Goal: Transaction & Acquisition: Book appointment/travel/reservation

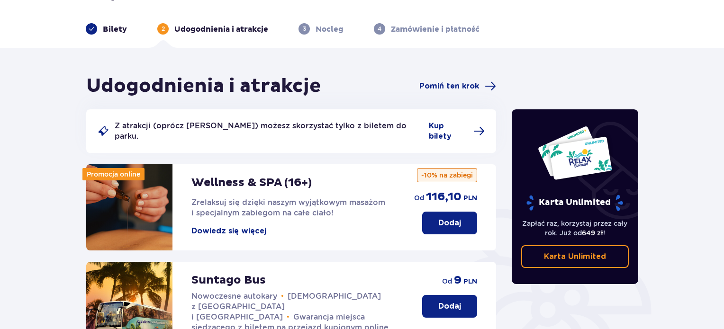
scroll to position [47, 0]
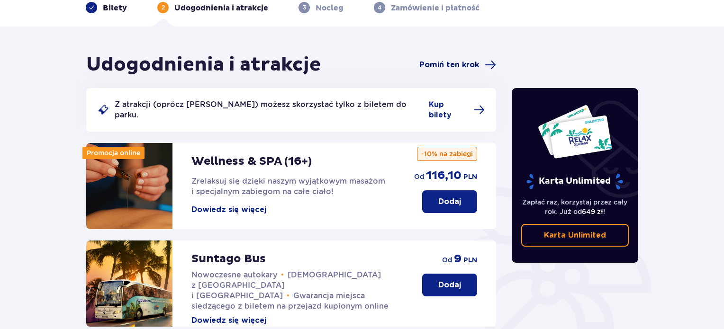
click at [438, 68] on span "Pomiń ten krok" at bounding box center [449, 65] width 60 height 10
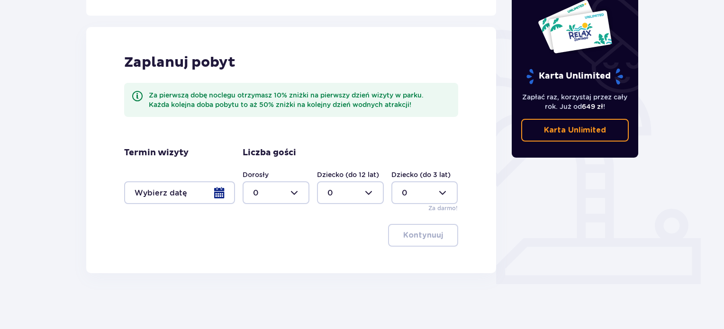
scroll to position [206, 0]
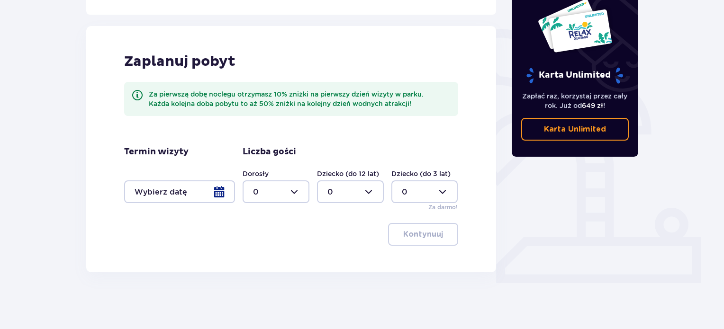
click at [272, 192] on div at bounding box center [276, 192] width 67 height 23
click at [263, 272] on span "3" at bounding box center [276, 281] width 65 height 20
type input "3"
click at [346, 194] on div at bounding box center [350, 192] width 67 height 23
click at [336, 236] on div "1" at bounding box center [350, 241] width 46 height 10
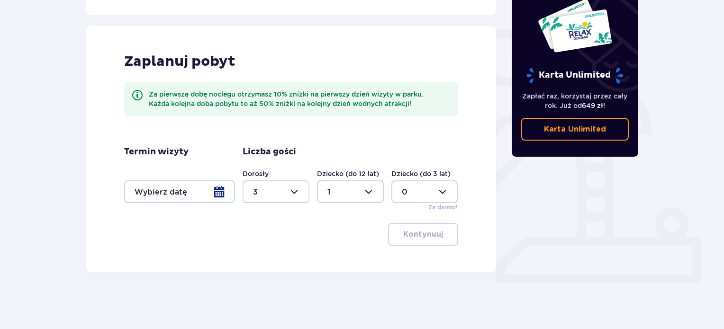
type input "1"
click at [164, 191] on div at bounding box center [179, 192] width 111 height 23
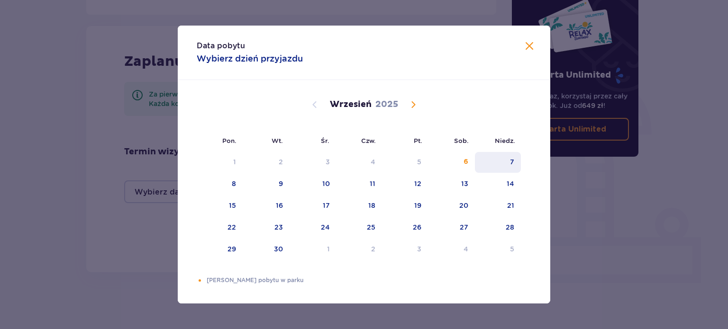
click at [502, 163] on div "7" at bounding box center [498, 162] width 46 height 21
click at [531, 42] on span at bounding box center [529, 46] width 11 height 11
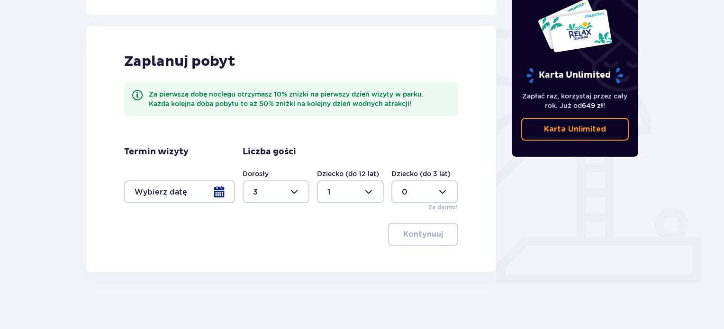
click at [207, 193] on div at bounding box center [179, 192] width 111 height 23
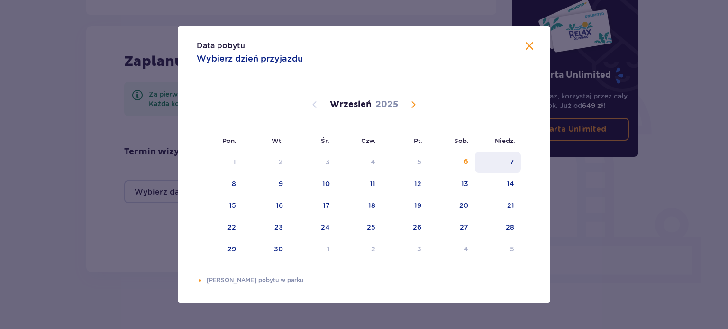
click at [514, 165] on div "7" at bounding box center [512, 161] width 4 height 9
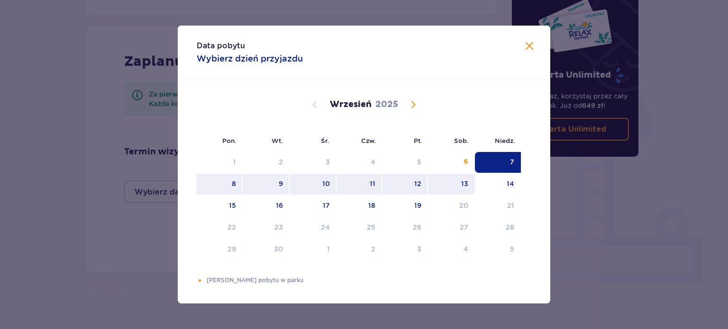
click at [432, 176] on div "13" at bounding box center [451, 184] width 47 height 21
type input "07.09.25 - 13.09.25"
type input "0"
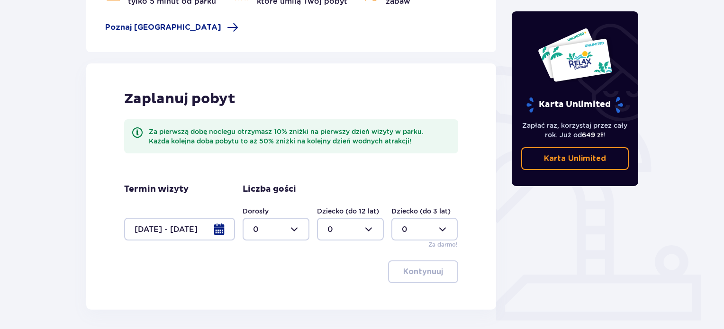
scroll to position [206, 0]
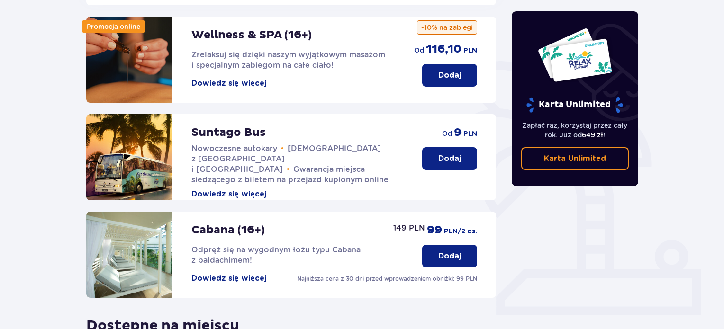
scroll to position [190, 0]
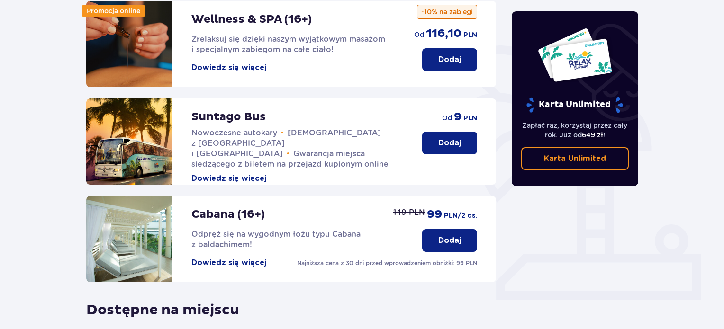
click at [432, 140] on button "Dodaj" at bounding box center [449, 143] width 55 height 23
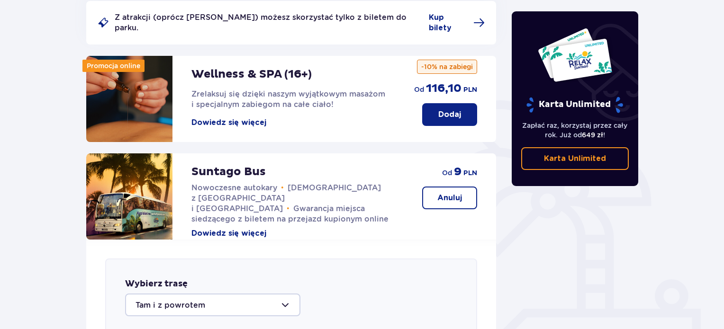
scroll to position [0, 0]
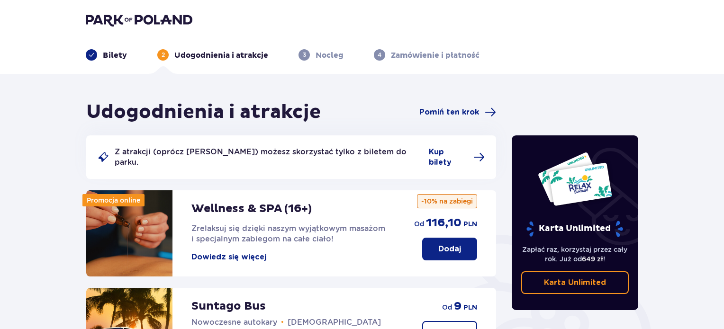
click at [114, 19] on img at bounding box center [139, 19] width 107 height 13
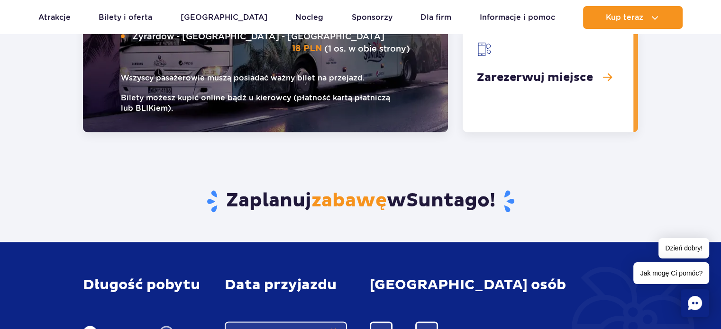
scroll to position [1185, 0]
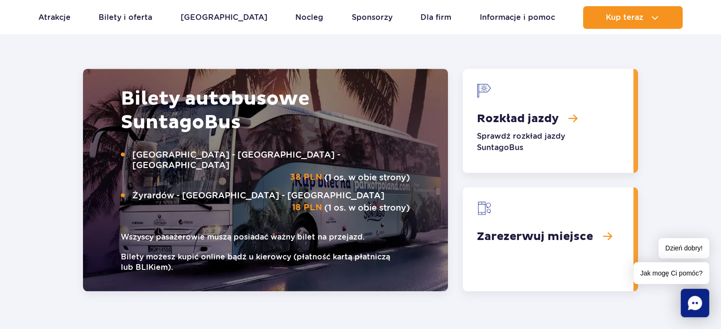
click at [531, 118] on link "Rozkład jazdy" at bounding box center [547, 121] width 171 height 104
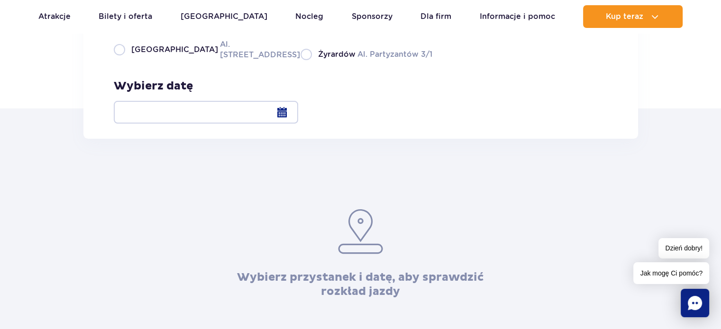
click at [298, 113] on div at bounding box center [206, 112] width 184 height 23
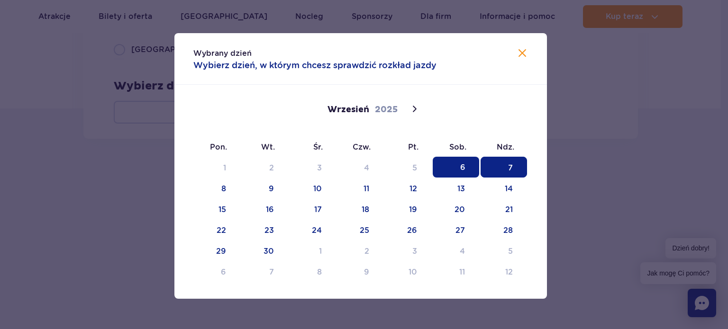
click at [508, 160] on span "7" at bounding box center [504, 167] width 46 height 21
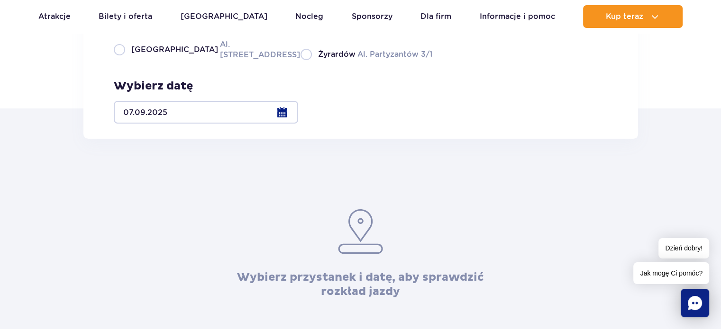
click at [154, 55] on span "[GEOGRAPHIC_DATA]" at bounding box center [174, 50] width 87 height 10
click at [124, 60] on input "Warszawa Al. Jerozolimskie 56" at bounding box center [119, 59] width 10 height 2
radio input "true"
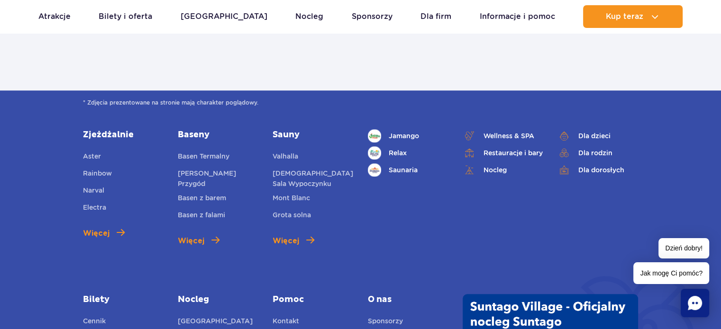
scroll to position [616, 0]
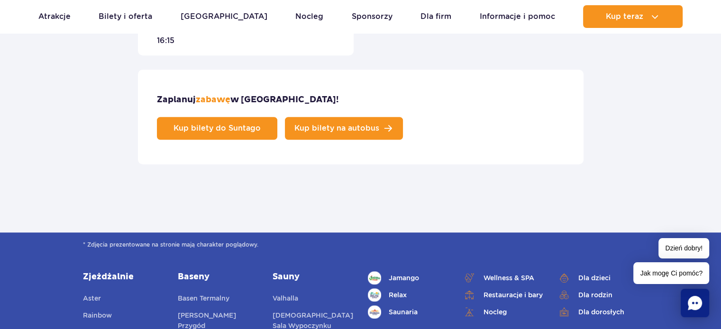
click at [403, 117] on link "Kup bilety na autobus" at bounding box center [344, 128] width 118 height 23
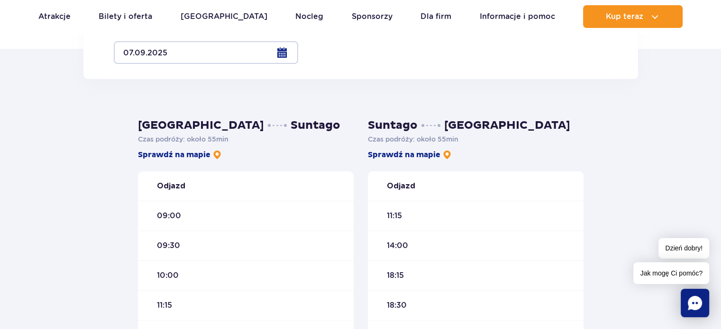
scroll to position [95, 0]
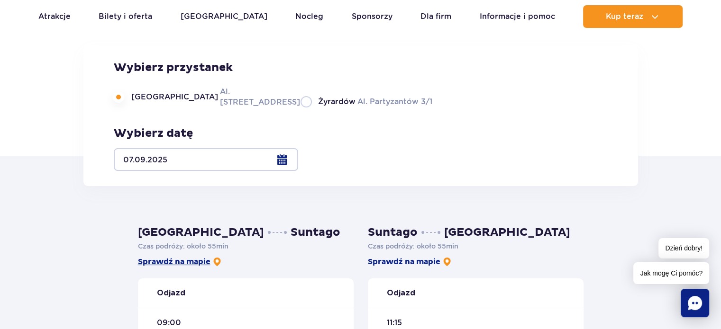
click at [190, 265] on link "Sprawdź na mapie" at bounding box center [180, 262] width 84 height 10
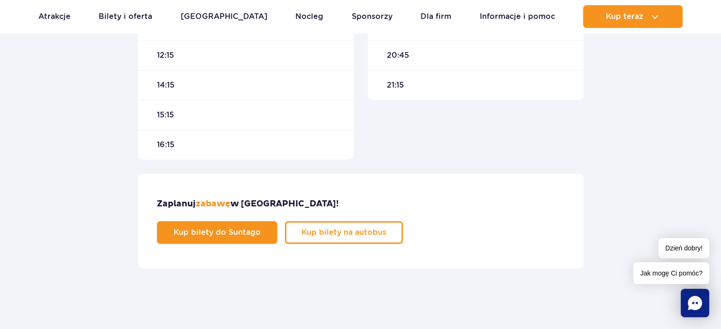
scroll to position [616, 0]
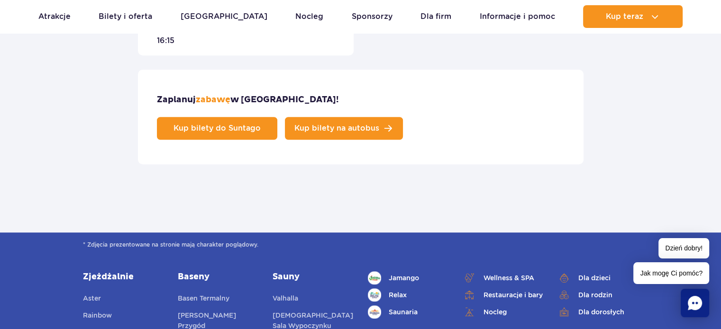
click at [403, 117] on link "Kup bilety na autobus" at bounding box center [344, 128] width 118 height 23
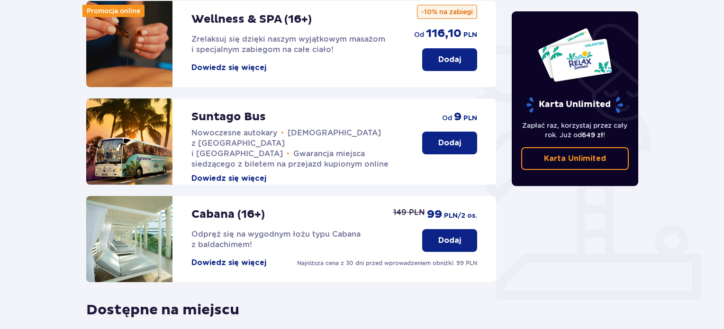
click at [453, 138] on p "Dodaj" at bounding box center [449, 143] width 23 height 10
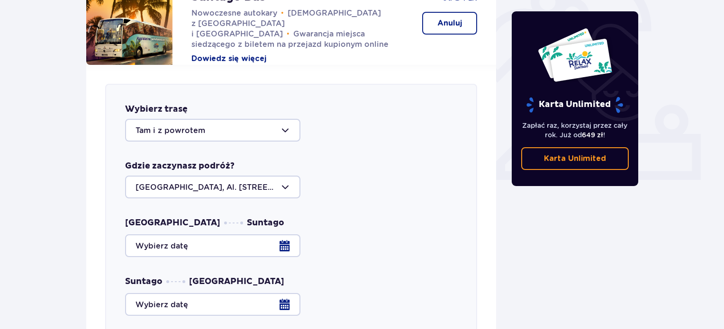
scroll to position [372, 0]
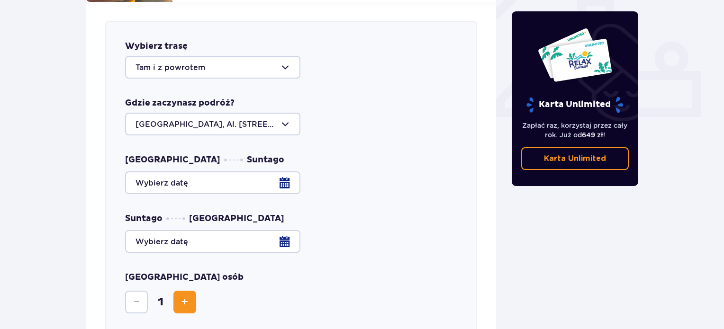
click at [261, 172] on div at bounding box center [291, 183] width 332 height 23
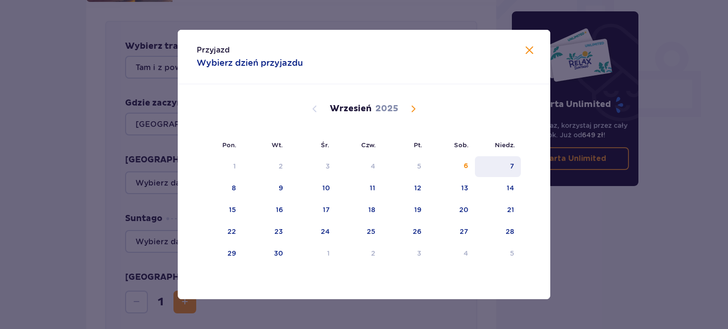
click at [516, 163] on div "7" at bounding box center [498, 166] width 46 height 21
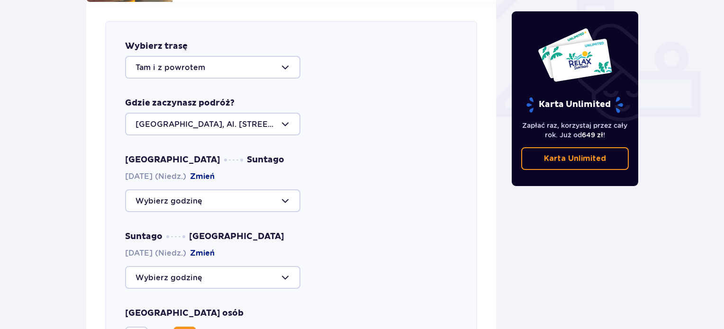
click at [221, 190] on div at bounding box center [212, 201] width 175 height 23
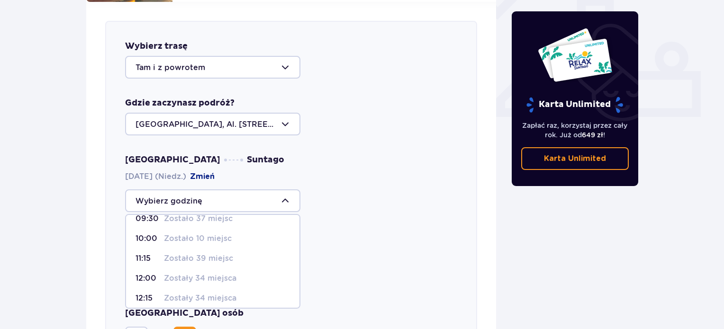
scroll to position [47, 0]
click at [210, 257] on p "Zostały 34 miejsca" at bounding box center [200, 262] width 73 height 10
type input "12:00"
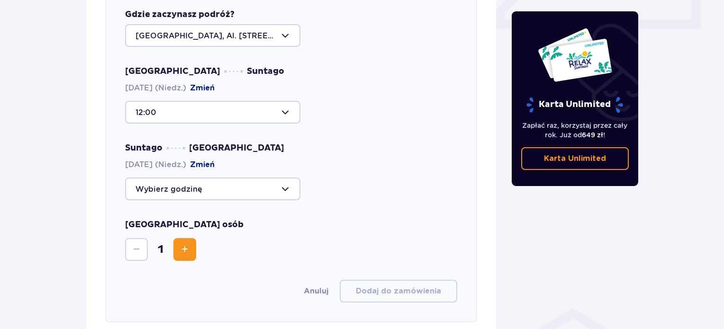
scroll to position [467, 0]
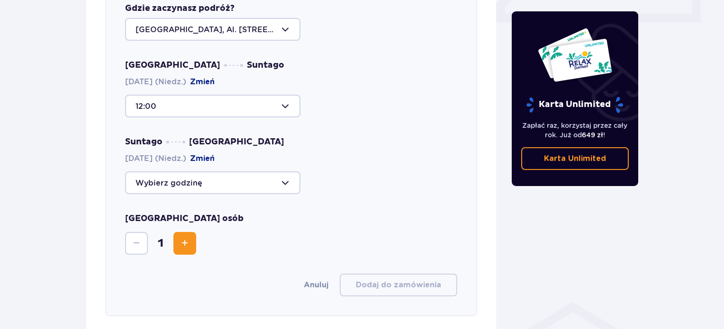
click at [245, 180] on div at bounding box center [212, 183] width 175 height 23
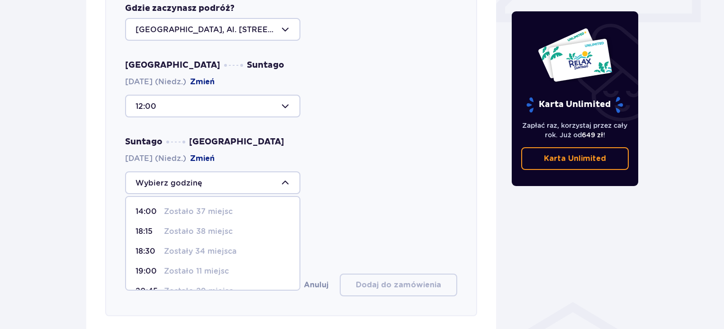
click at [218, 207] on p "Zostało 37 miejsc" at bounding box center [198, 212] width 69 height 10
type input "14:00"
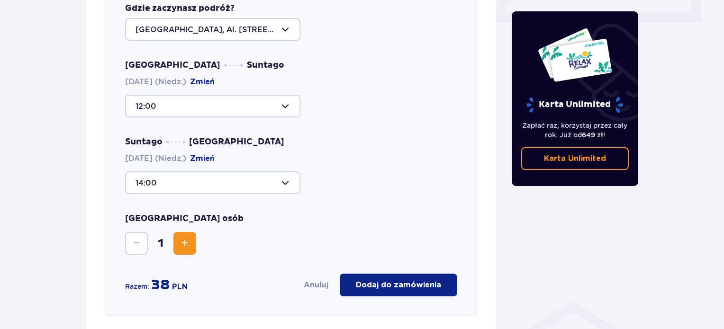
click at [216, 102] on div at bounding box center [212, 106] width 175 height 23
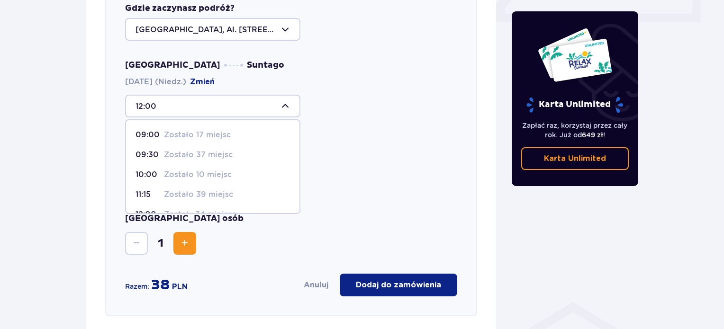
click at [199, 190] on p "Zostało 39 miejsc" at bounding box center [198, 195] width 69 height 10
type input "11:15"
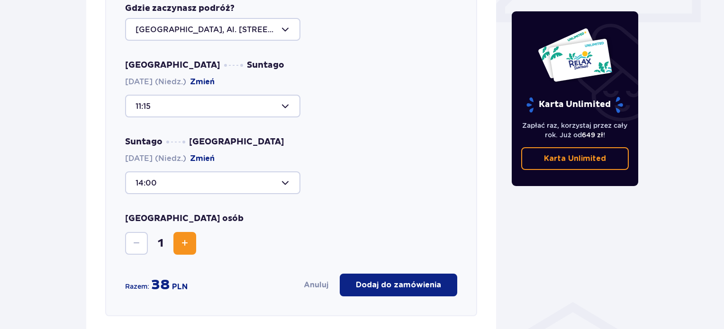
click at [240, 102] on div at bounding box center [212, 106] width 175 height 23
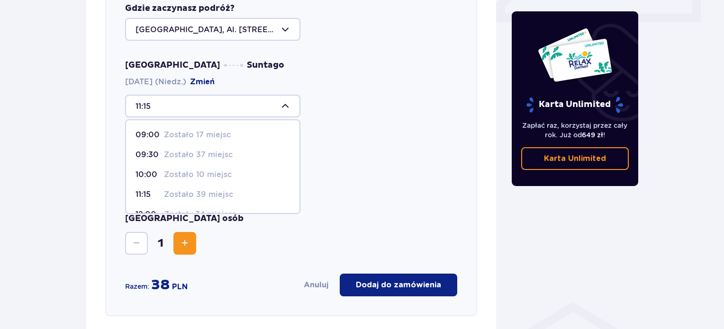
click at [241, 102] on div at bounding box center [212, 106] width 175 height 23
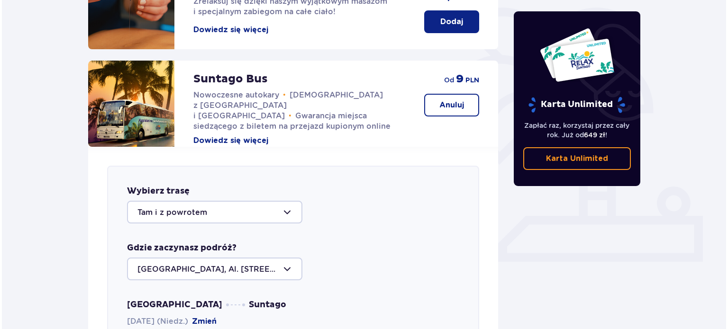
scroll to position [41, 0]
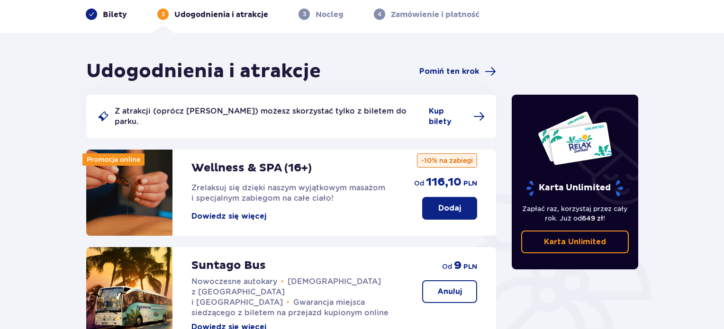
drag, startPoint x: 227, startPoint y: 310, endPoint x: 205, endPoint y: 309, distance: 22.8
click at [205, 322] on button "Dowiedz się więcej" at bounding box center [228, 327] width 75 height 10
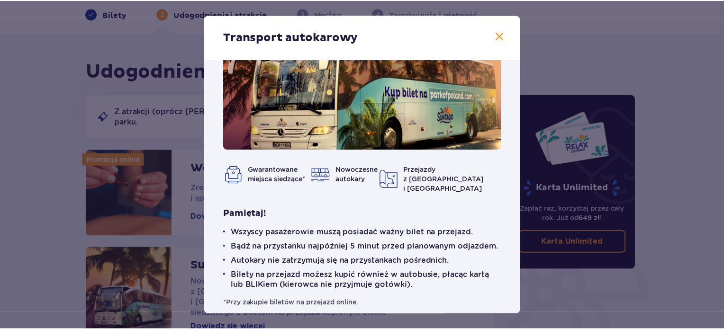
scroll to position [52, 0]
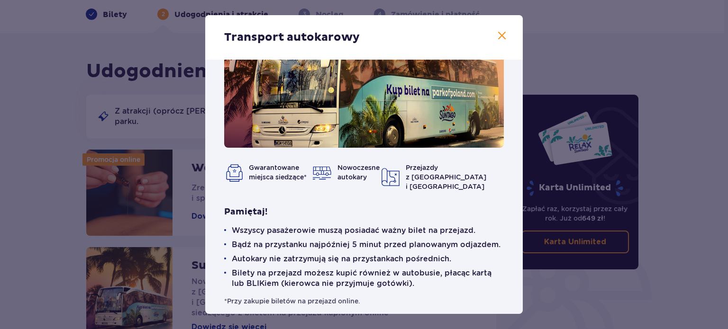
click at [308, 270] on p "Bilety na przejazd możesz kupić również w autobusie, płacąc kartą lub BLIKiem (…" at bounding box center [368, 278] width 272 height 21
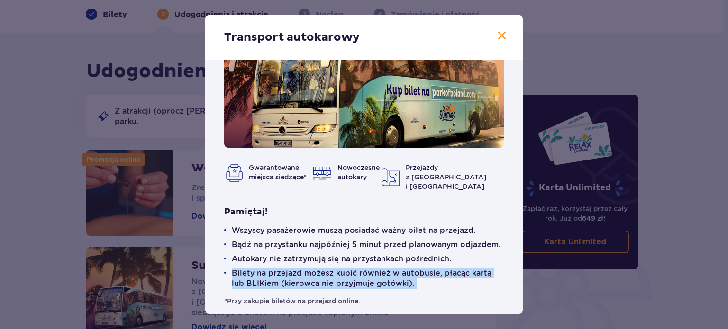
click at [308, 270] on p "Bilety na przejazd możesz kupić również w autobusie, płacąc kartą lub BLIKiem (…" at bounding box center [368, 278] width 272 height 21
click at [324, 254] on p "Autokary nie zatrzymują się na przystankach pośrednich." at bounding box center [341, 259] width 219 height 10
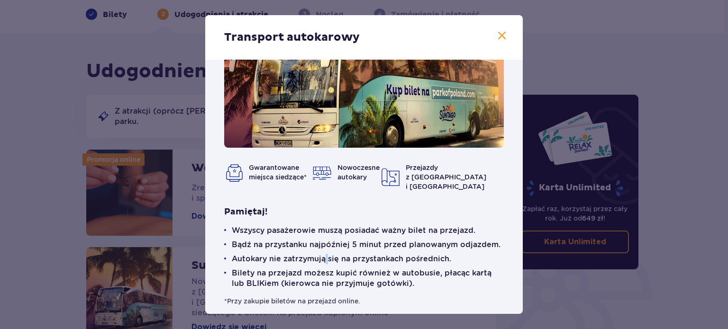
click at [324, 254] on p "Autokary nie zatrzymują się na przystankach pośrednich." at bounding box center [341, 259] width 219 height 10
click at [5, 257] on div "Transport autokarowy Gwarantowane miejsca siedzące* Nowoczesne autokary Przejaz…" at bounding box center [364, 164] width 728 height 329
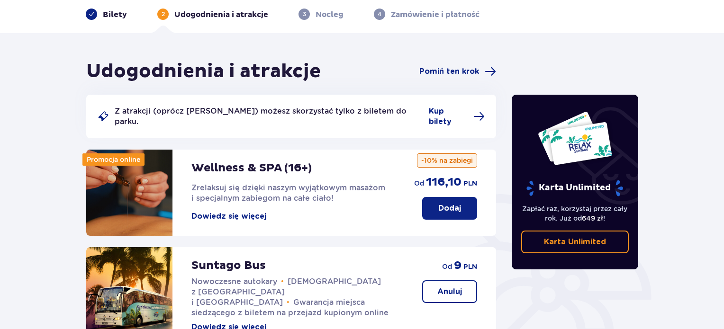
click at [218, 260] on p "Suntago Bus" at bounding box center [228, 266] width 74 height 14
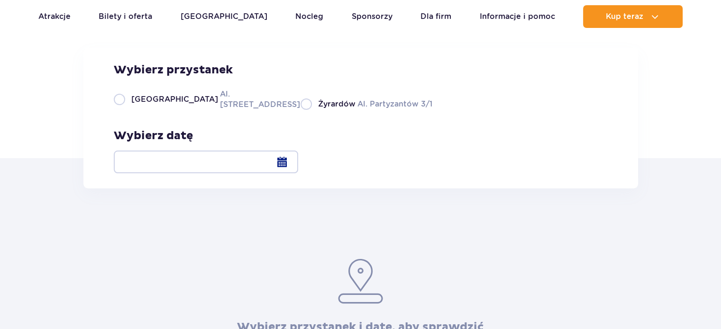
scroll to position [142, 0]
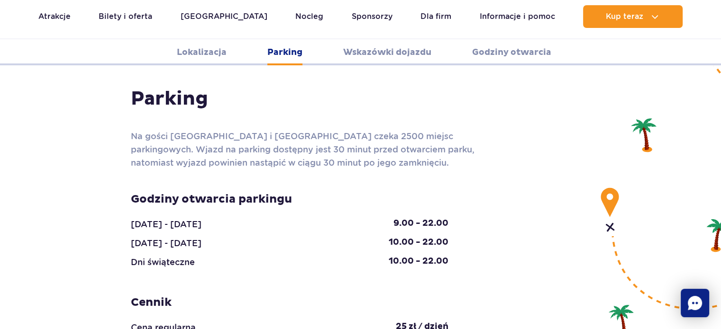
scroll to position [1043, 0]
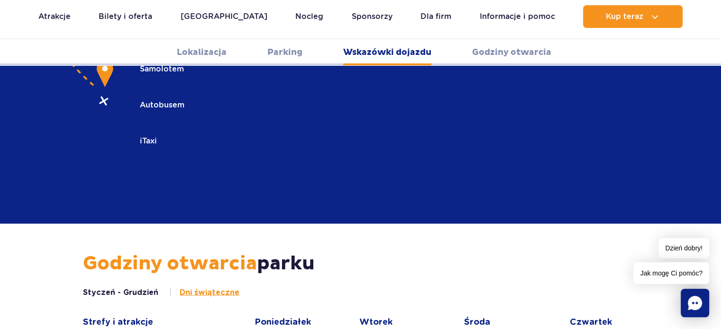
scroll to position [1564, 0]
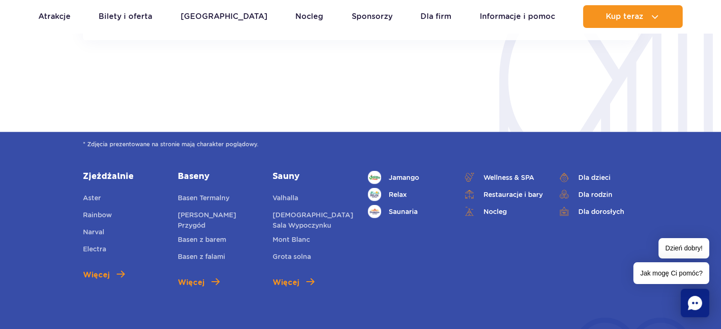
scroll to position [2227, 0]
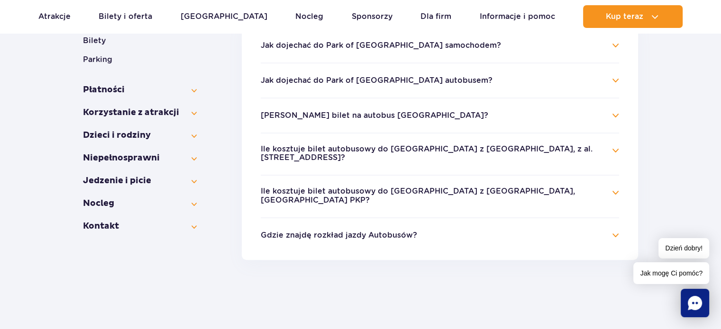
click at [375, 49] on button "Jak dojechać do Park of [GEOGRAPHIC_DATA] samochodem?" at bounding box center [381, 45] width 240 height 9
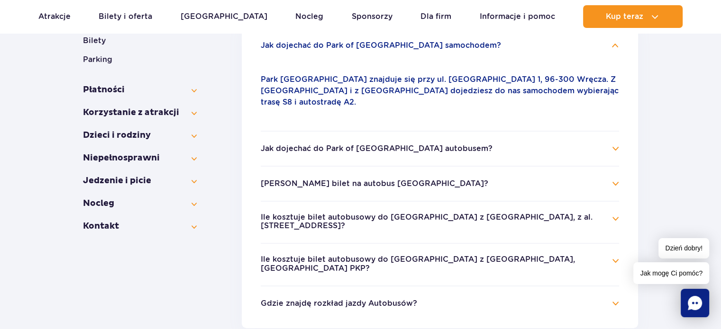
click at [373, 49] on button "Jak dojechać do Park of Poland samochodem?" at bounding box center [381, 45] width 240 height 9
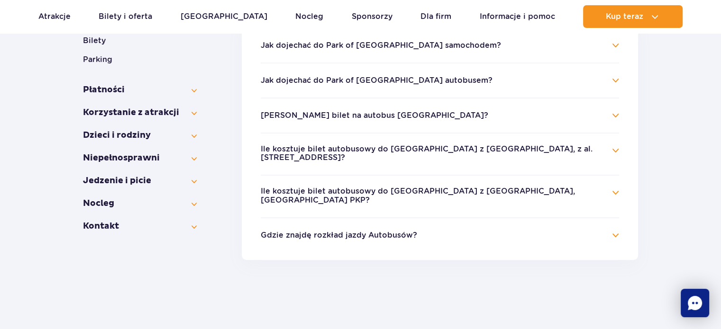
click at [416, 70] on li "Jak dojechać do Park of Poland autobusem? Z Warszawy, przystanek al. Jerozolims…" at bounding box center [440, 80] width 358 height 35
click at [415, 79] on button "Jak dojechać do Park of Poland autobusem?" at bounding box center [377, 80] width 232 height 9
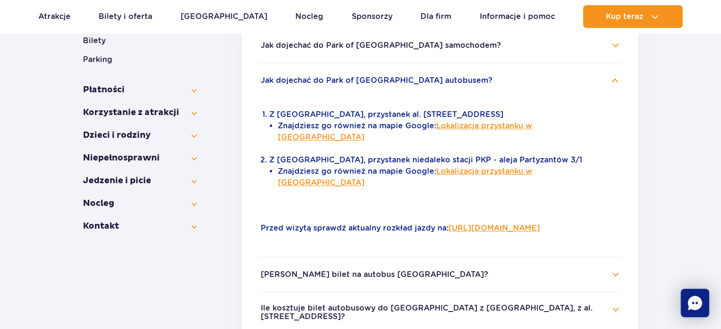
click at [392, 120] on li "Znajdziesz go również na mapie Google: Lokalizacja przystanku w Warszawie" at bounding box center [448, 137] width 341 height 34
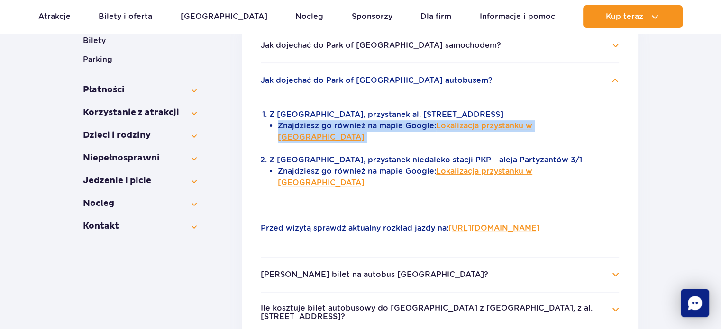
click at [392, 120] on li "Znajdziesz go również na mapie Google: Lokalizacja przystanku w Warszawie" at bounding box center [448, 137] width 341 height 34
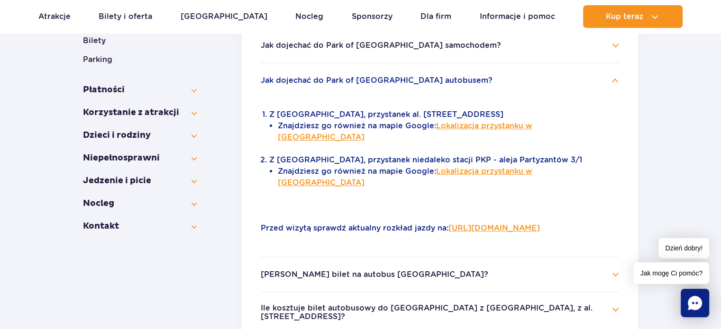
click at [391, 113] on li "Z Warszawy, przystanek al. Jerozolimskie 56 Znajdziesz go również na mapie Goog…" at bounding box center [444, 131] width 350 height 45
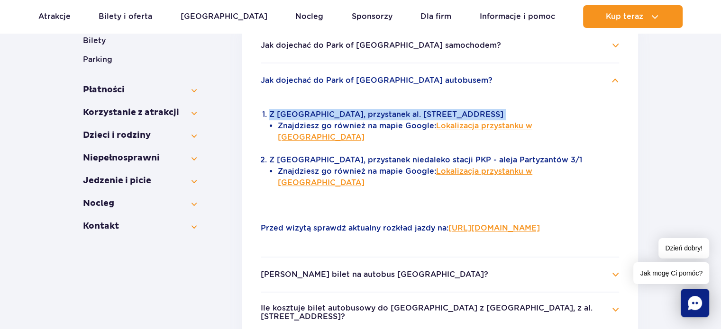
click at [391, 113] on li "Z Warszawy, przystanek al. Jerozolimskie 56 Znajdziesz go również na mapie Goog…" at bounding box center [444, 131] width 350 height 45
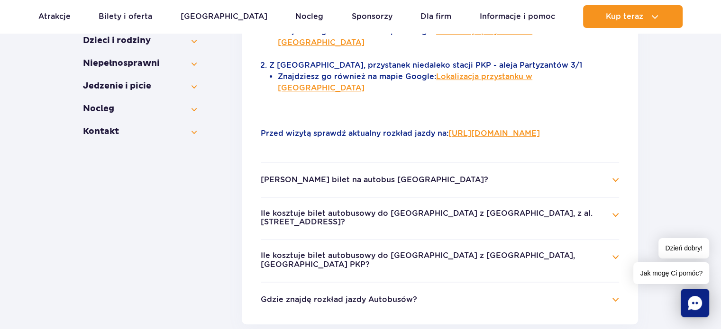
click at [428, 209] on button "Ile kosztuje bilet autobusowy do Suntago z Warszawy, z al. Jerozolimskich 56?" at bounding box center [433, 218] width 344 height 18
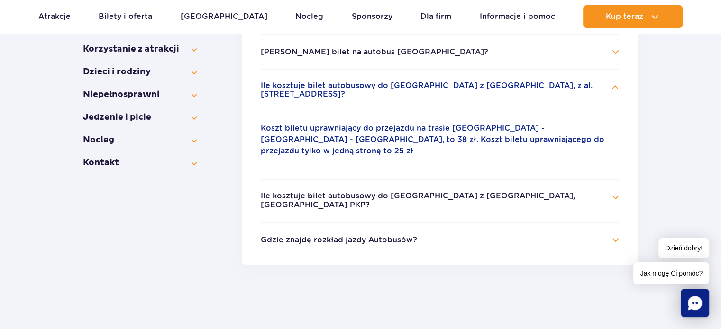
scroll to position [284, 0]
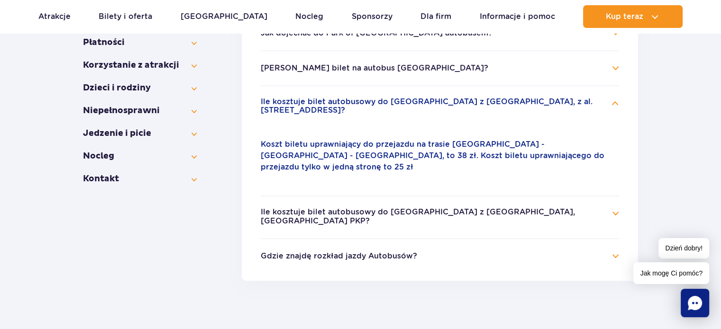
drag, startPoint x: 445, startPoint y: 88, endPoint x: 440, endPoint y: 104, distance: 16.3
click at [444, 92] on li "Ile kosztuje bilet autobusowy do Suntago z Warszawy, z al. Jerozolimskich 56? K…" at bounding box center [440, 140] width 358 height 110
click at [440, 104] on button "Ile kosztuje bilet autobusowy do Suntago z Warszawy, z al. Jerozolimskich 56?" at bounding box center [433, 107] width 344 height 18
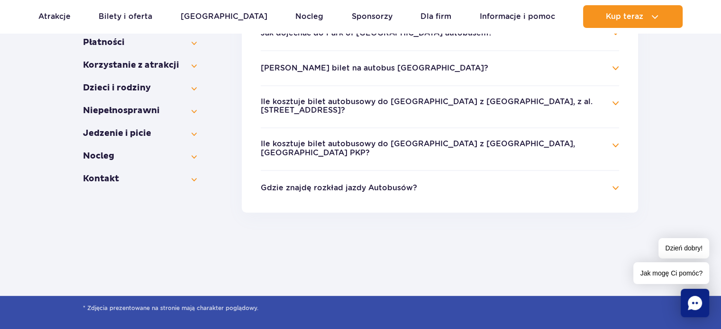
click at [440, 104] on button "Ile kosztuje bilet autobusowy do Suntago z Warszawy, z al. Jerozolimskich 56?" at bounding box center [433, 107] width 344 height 18
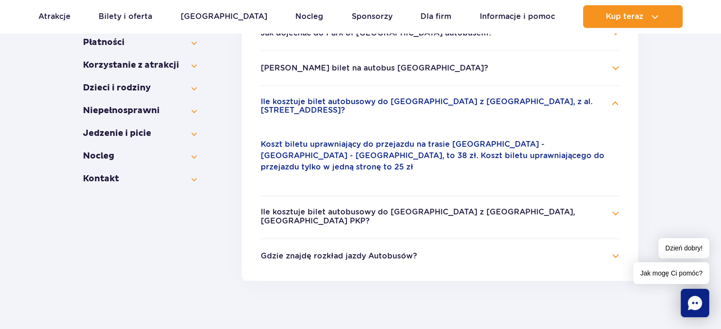
click at [440, 104] on button "Ile kosztuje bilet autobusowy do Suntago z Warszawy, z al. Jerozolimskich 56?" at bounding box center [433, 107] width 344 height 18
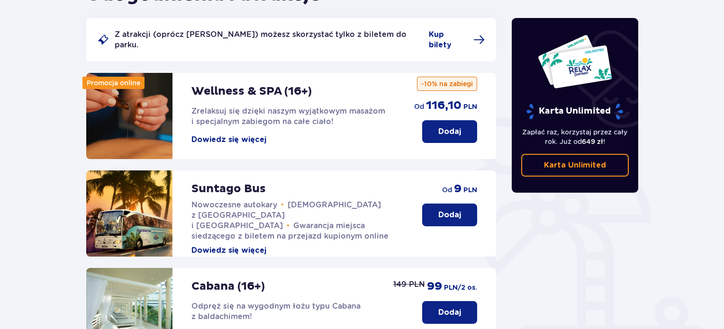
scroll to position [190, 0]
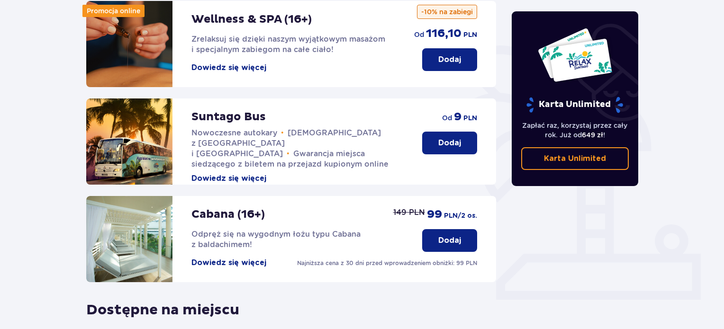
click at [455, 132] on button "Dodaj" at bounding box center [449, 143] width 55 height 23
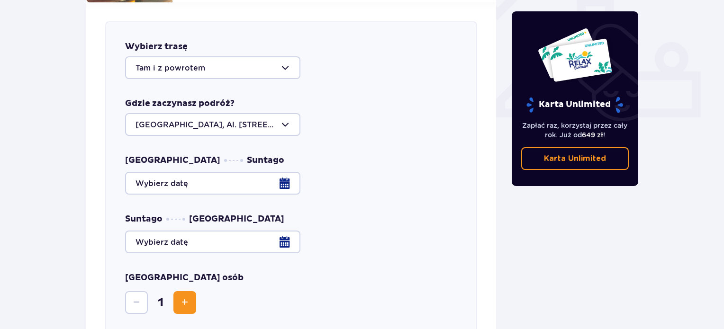
scroll to position [372, 0]
click at [285, 66] on div at bounding box center [212, 67] width 175 height 23
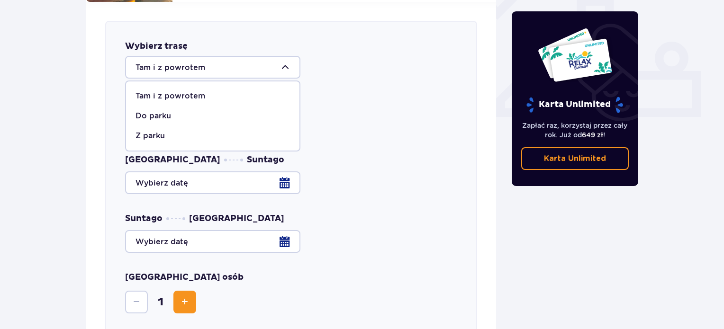
click at [287, 63] on div at bounding box center [212, 67] width 175 height 23
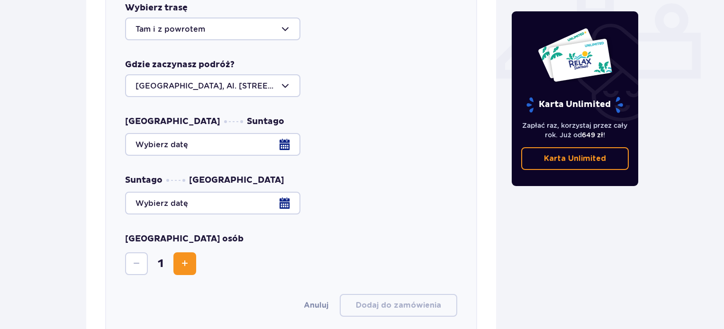
scroll to position [467, 0]
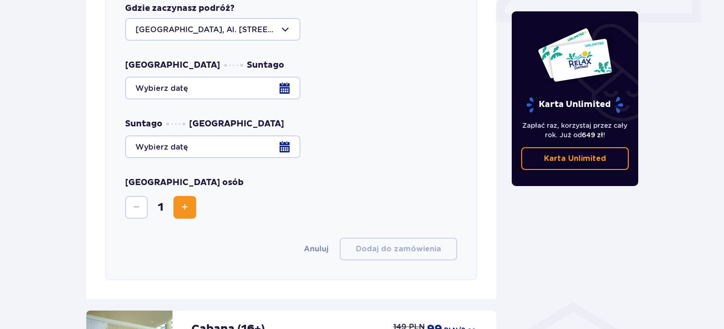
click at [188, 202] on span "Increase" at bounding box center [184, 207] width 11 height 11
click at [226, 81] on div at bounding box center [291, 88] width 332 height 23
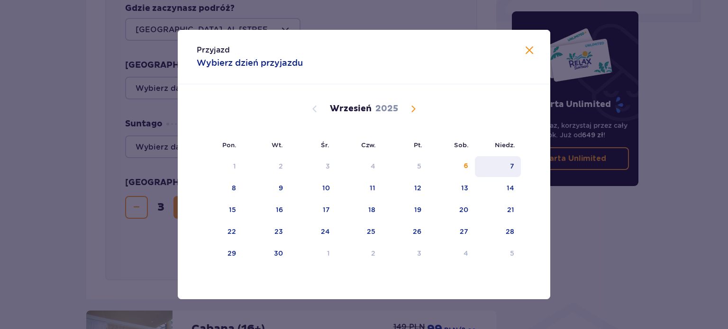
click at [506, 164] on div "7" at bounding box center [498, 166] width 46 height 21
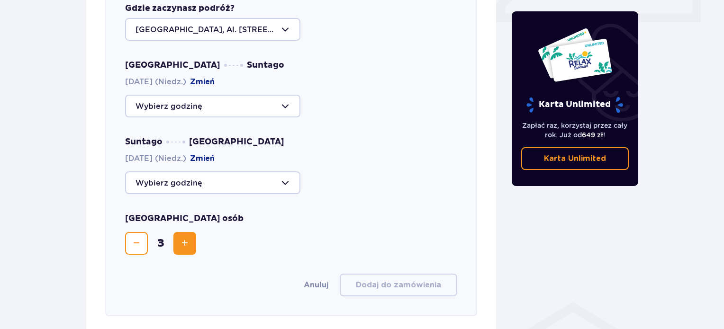
click at [241, 97] on div at bounding box center [212, 106] width 175 height 23
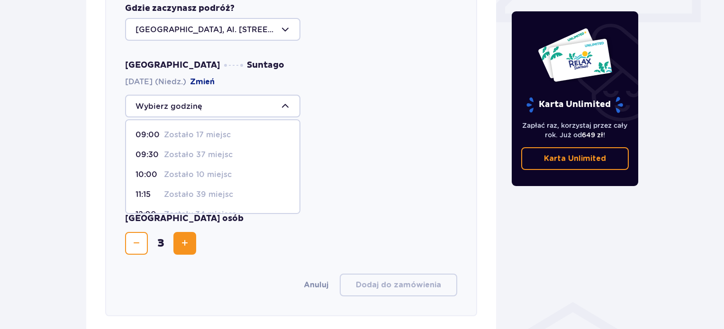
click at [197, 170] on p "Zostało 10 miejsc" at bounding box center [198, 175] width 68 height 10
type input "10:00"
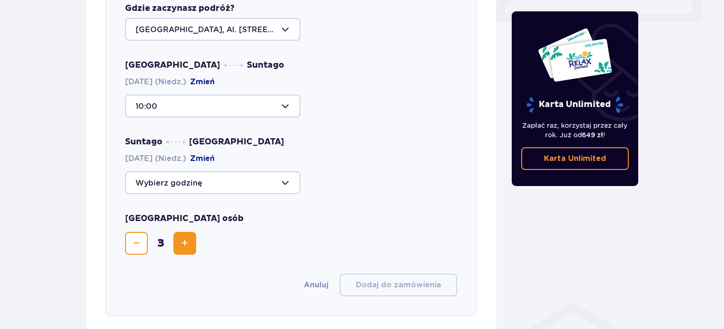
click at [203, 172] on div at bounding box center [212, 183] width 175 height 23
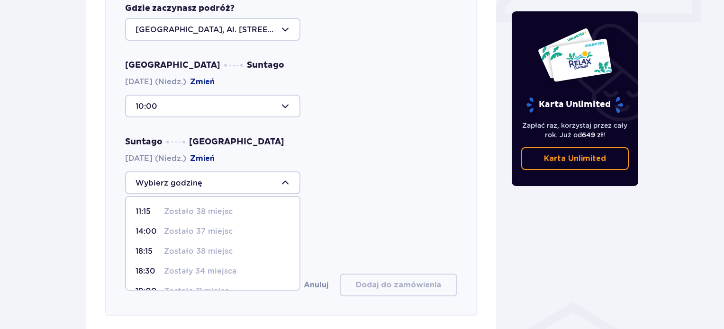
click at [197, 227] on p "Zostało 37 miejsc" at bounding box center [198, 232] width 69 height 10
type input "14:00"
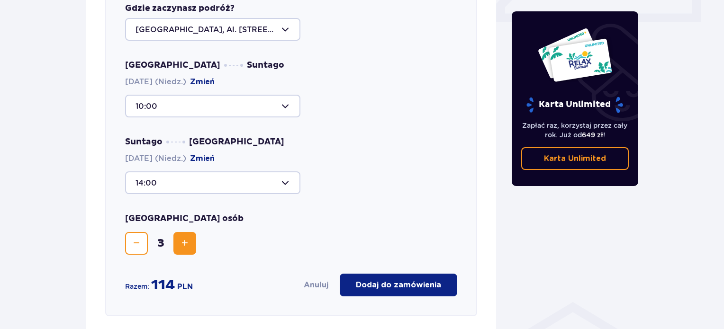
click at [428, 280] on p "Dodaj do zamówienia" at bounding box center [398, 285] width 85 height 10
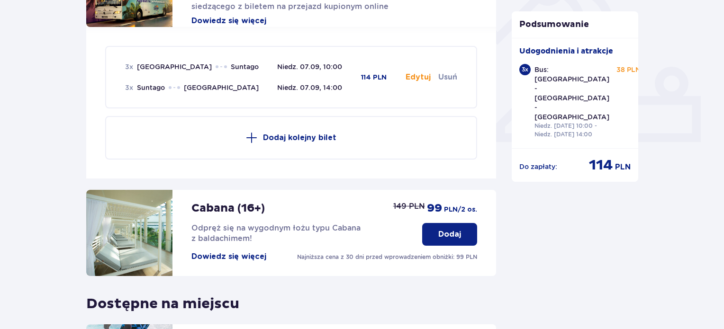
scroll to position [325, 0]
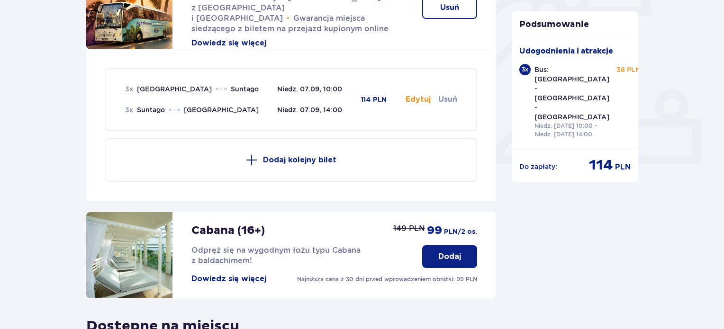
click at [419, 94] on button "Edytuj" at bounding box center [418, 99] width 25 height 10
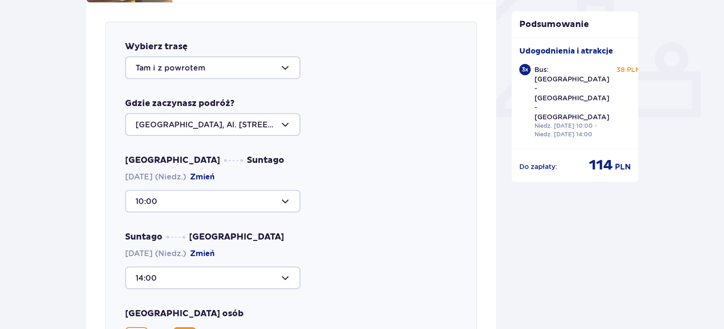
scroll to position [372, 0]
click at [554, 86] on p "Bus: [GEOGRAPHIC_DATA] - [GEOGRAPHIC_DATA] - [GEOGRAPHIC_DATA]" at bounding box center [572, 93] width 75 height 57
click at [572, 91] on p "Bus: [GEOGRAPHIC_DATA] - [GEOGRAPHIC_DATA] - [GEOGRAPHIC_DATA]" at bounding box center [572, 93] width 75 height 57
drag, startPoint x: 562, startPoint y: 91, endPoint x: 533, endPoint y: 72, distance: 35.0
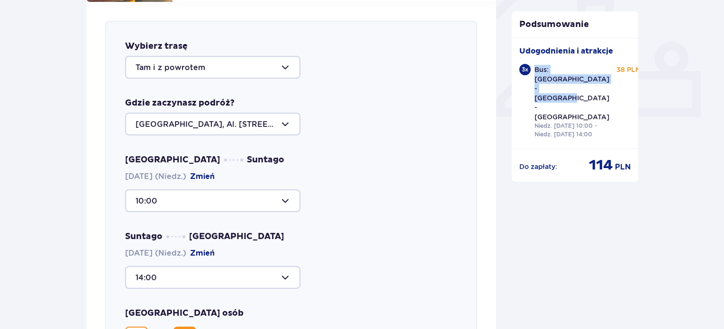
click at [533, 72] on div "3 x Bus: [GEOGRAPHIC_DATA] - [GEOGRAPHIC_DATA] - [GEOGRAPHIC_DATA] Niedz. [DATE…" at bounding box center [575, 102] width 112 height 77
click at [239, 56] on div at bounding box center [212, 67] width 175 height 23
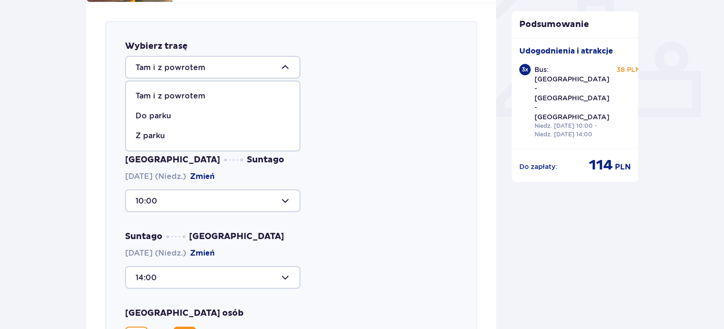
click at [239, 57] on div at bounding box center [212, 67] width 175 height 23
